Goal: Check status

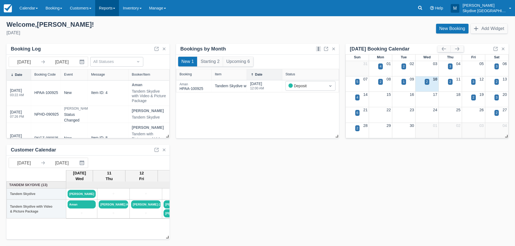
click at [115, 8] on span at bounding box center [114, 8] width 2 height 1
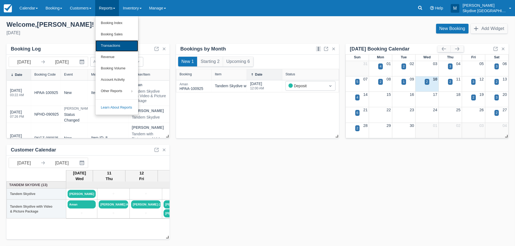
click at [117, 45] on link "Transactions" at bounding box center [116, 45] width 43 height 11
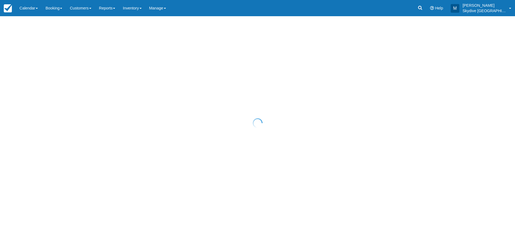
select select "10"
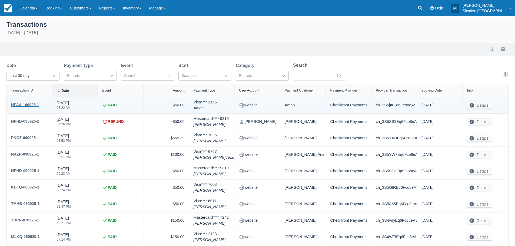
click at [30, 104] on div "HPAA-100925-1" at bounding box center [25, 105] width 28 height 6
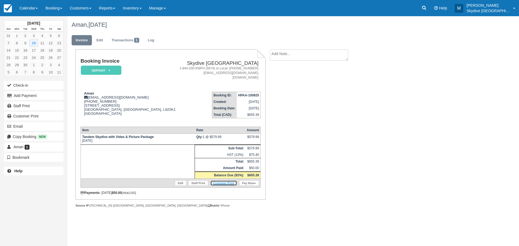
click at [228, 183] on link "Customer Print" at bounding box center [223, 183] width 27 height 5
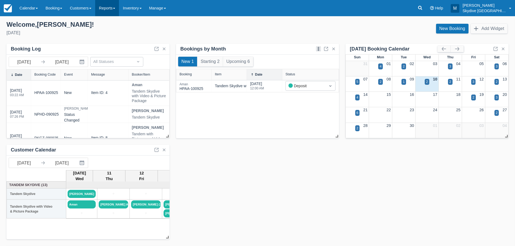
click at [119, 7] on link "Reports" at bounding box center [107, 8] width 24 height 16
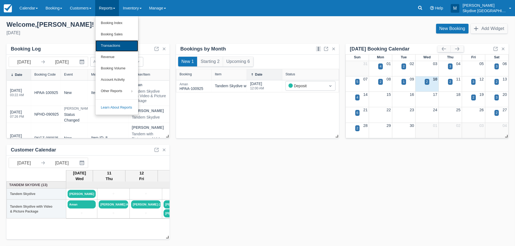
click at [115, 45] on link "Transactions" at bounding box center [116, 45] width 43 height 11
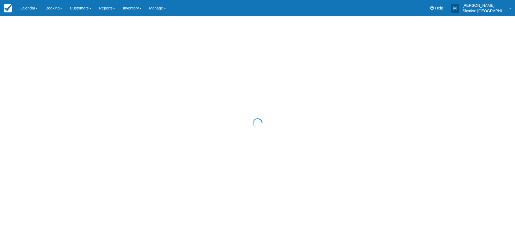
select select "10"
